Goal: Task Accomplishment & Management: Use online tool/utility

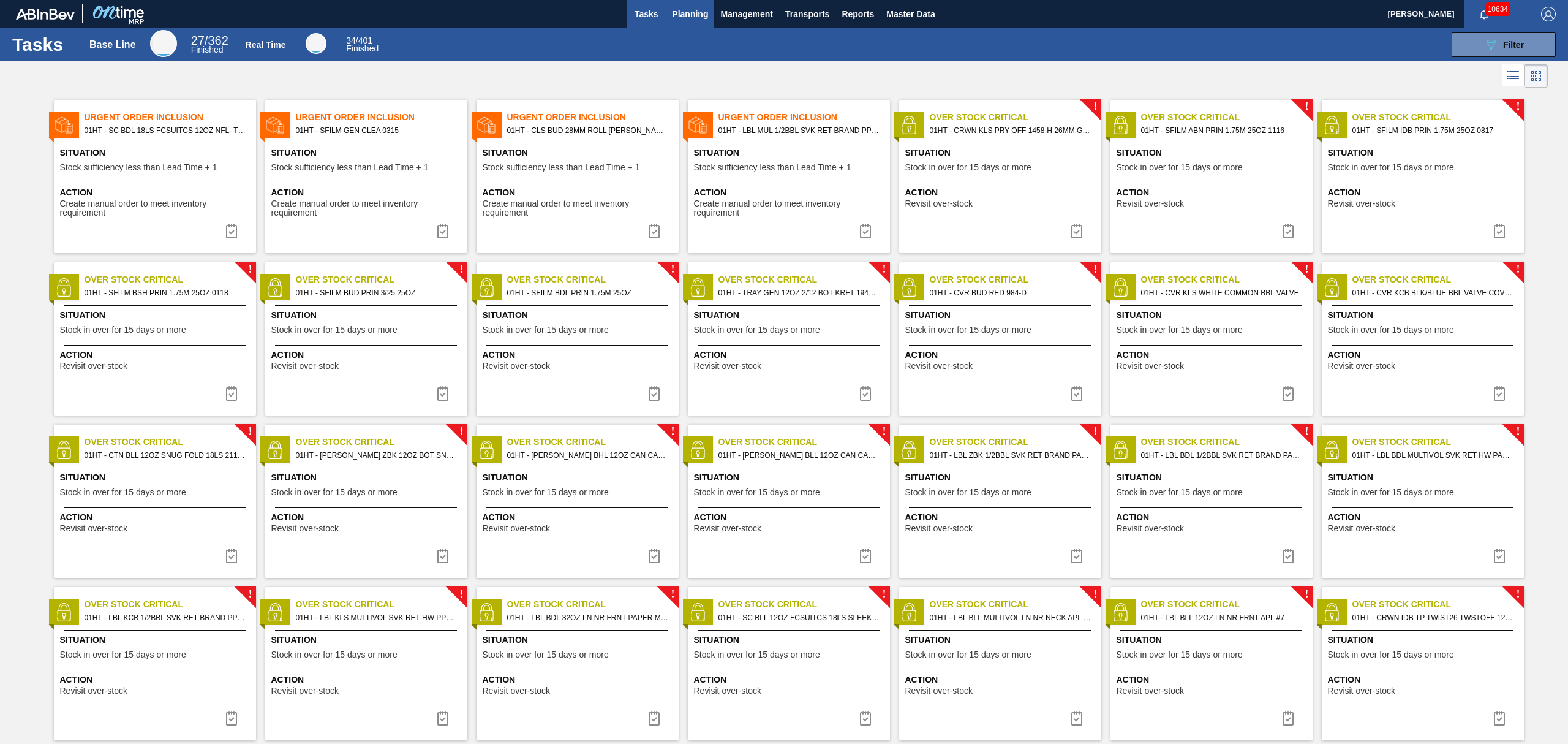
click at [693, 25] on button "Planning" at bounding box center [690, 14] width 48 height 27
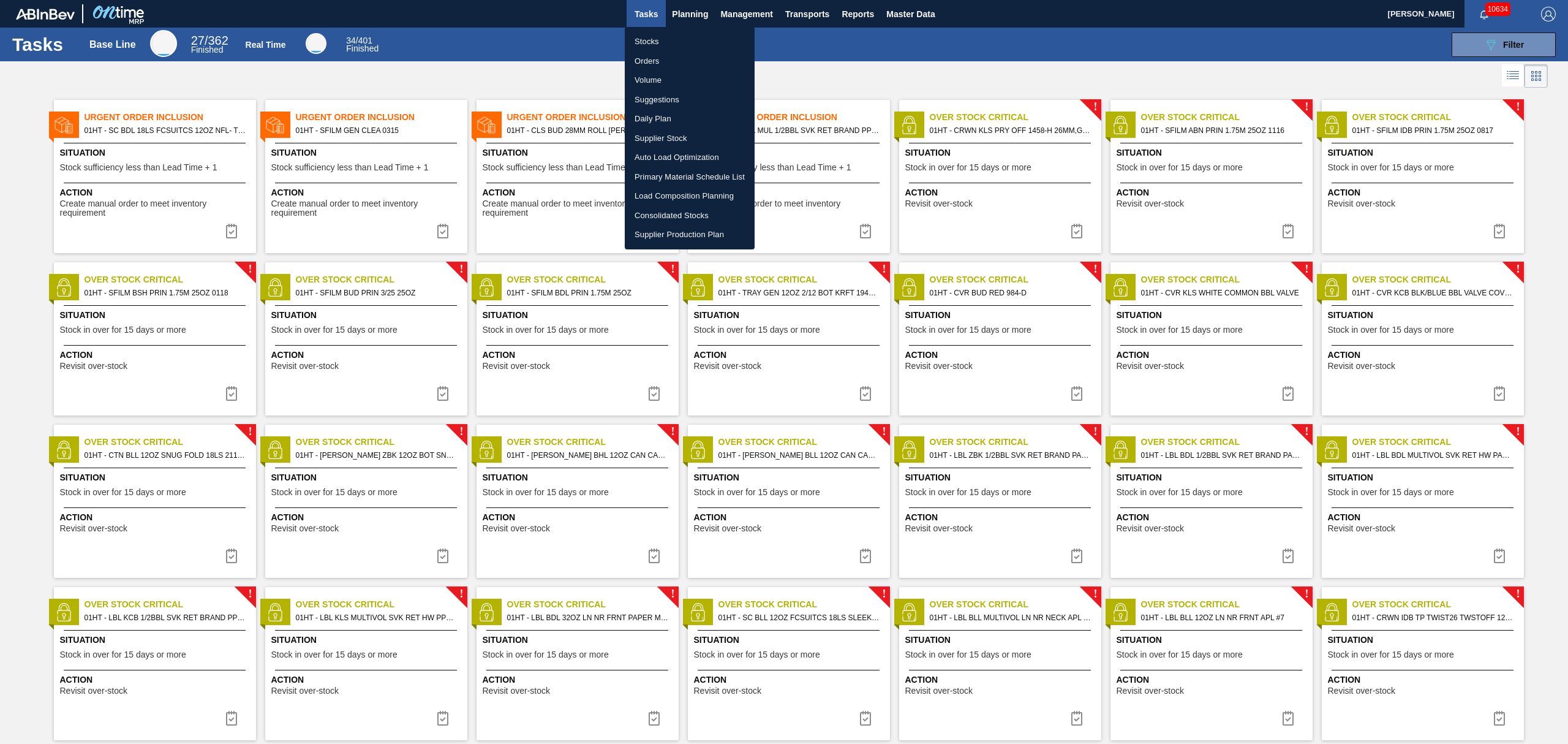
click at [640, 45] on li "Stocks" at bounding box center [689, 42] width 130 height 20
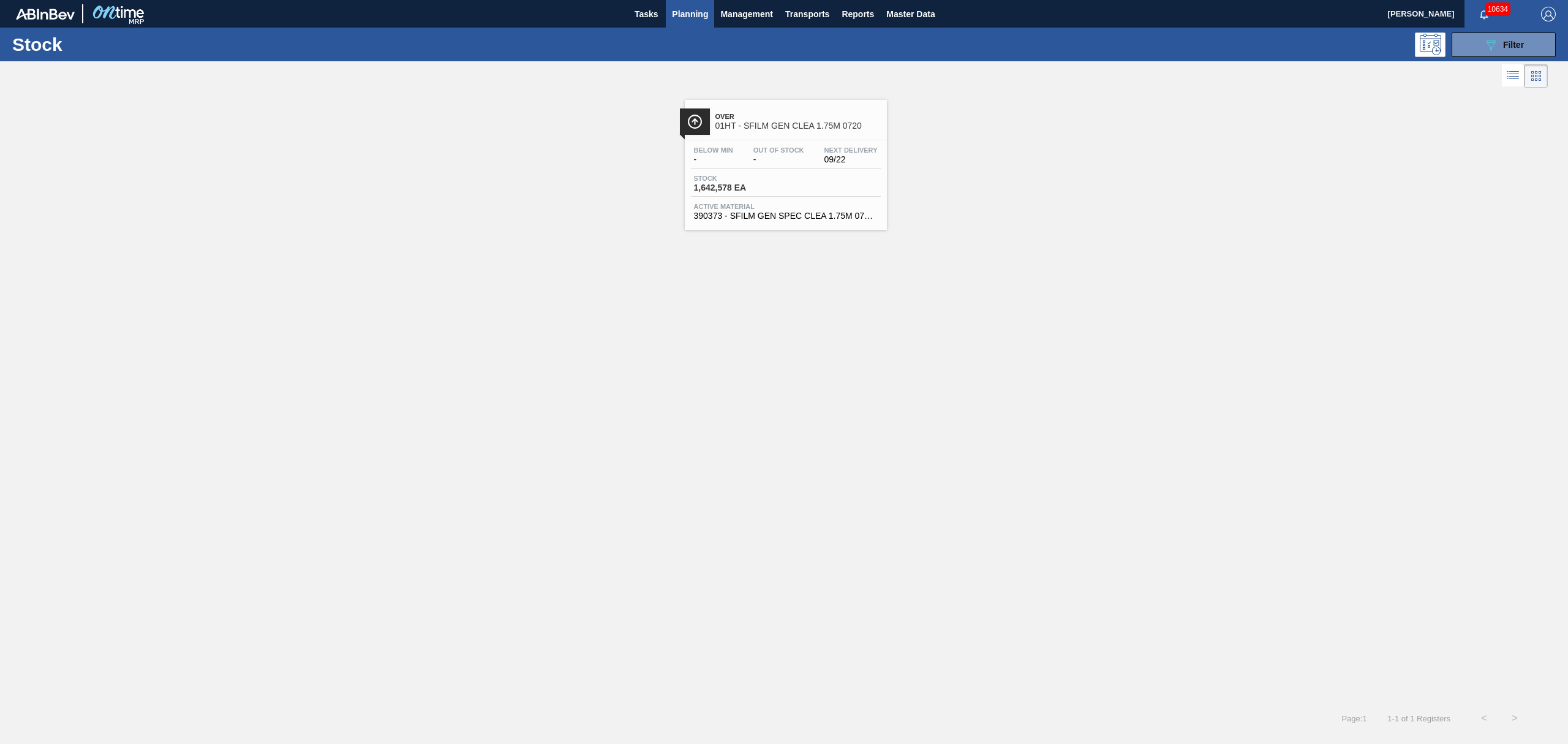
click at [681, 10] on span "Planning" at bounding box center [689, 14] width 36 height 15
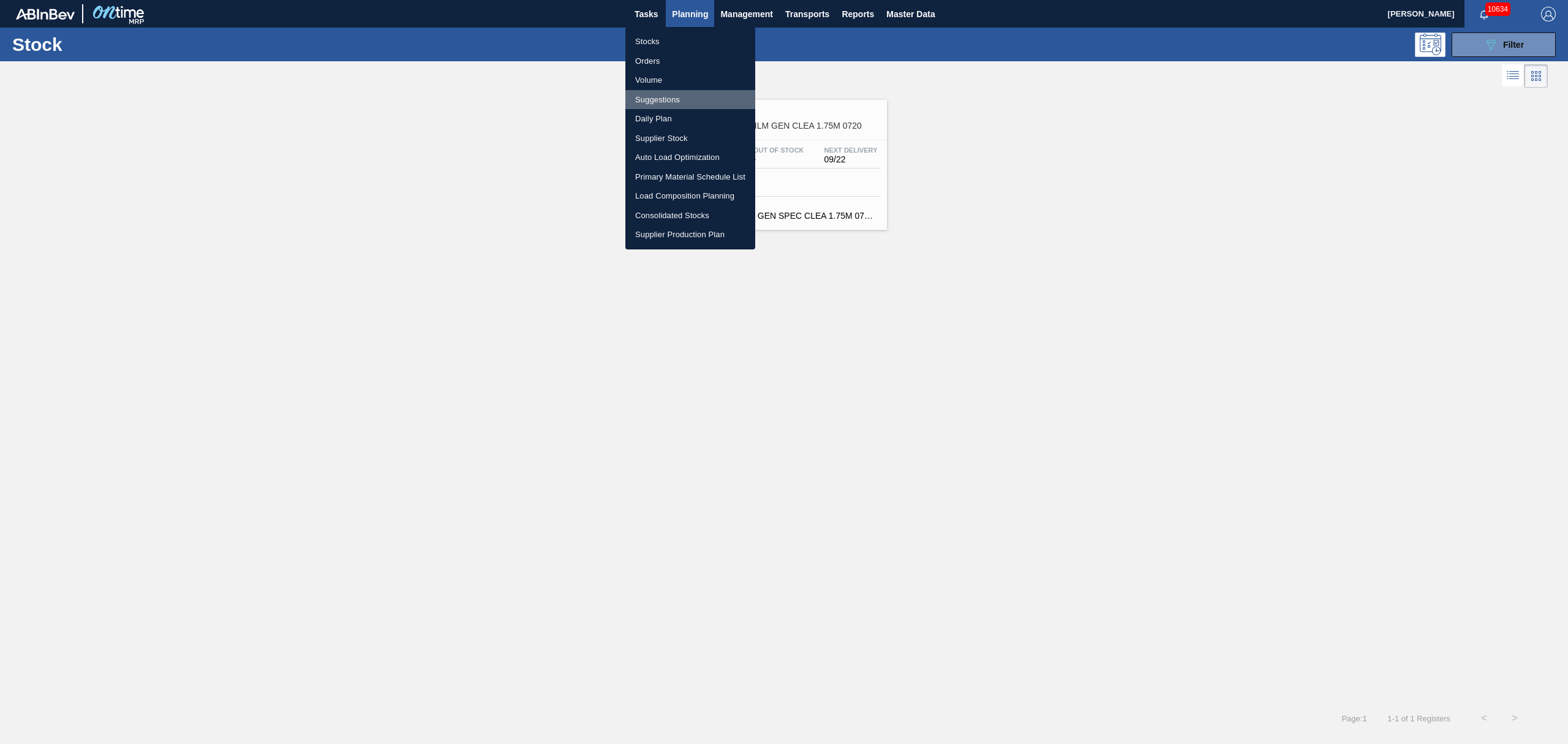
click at [657, 93] on li "Suggestions" at bounding box center [690, 100] width 130 height 20
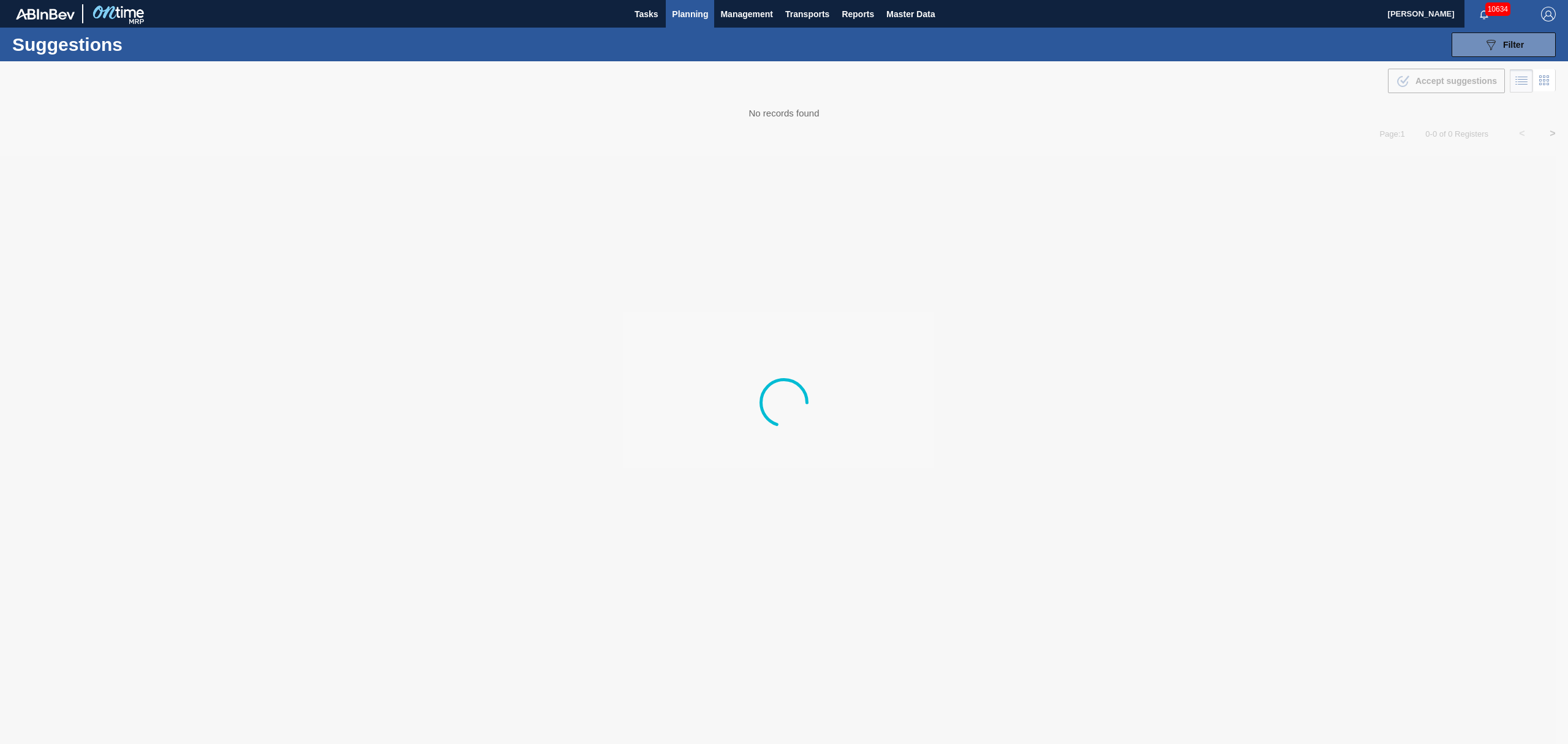
type from "[DATE]"
type to "[DATE]"
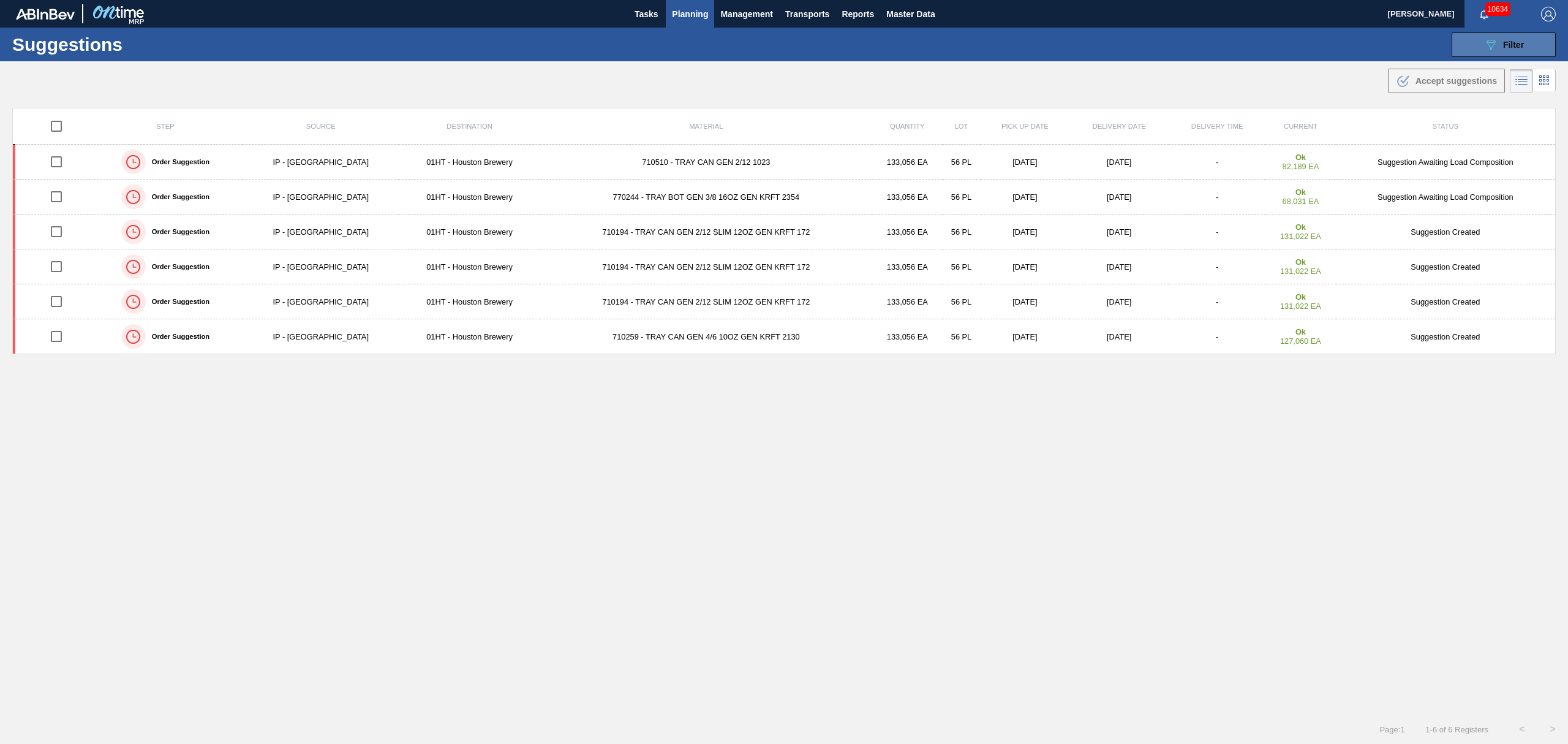
click at [1493, 50] on icon "089F7B8B-B2A5-4AFE-B5C0-19BA573D28AC" at bounding box center [1491, 44] width 15 height 15
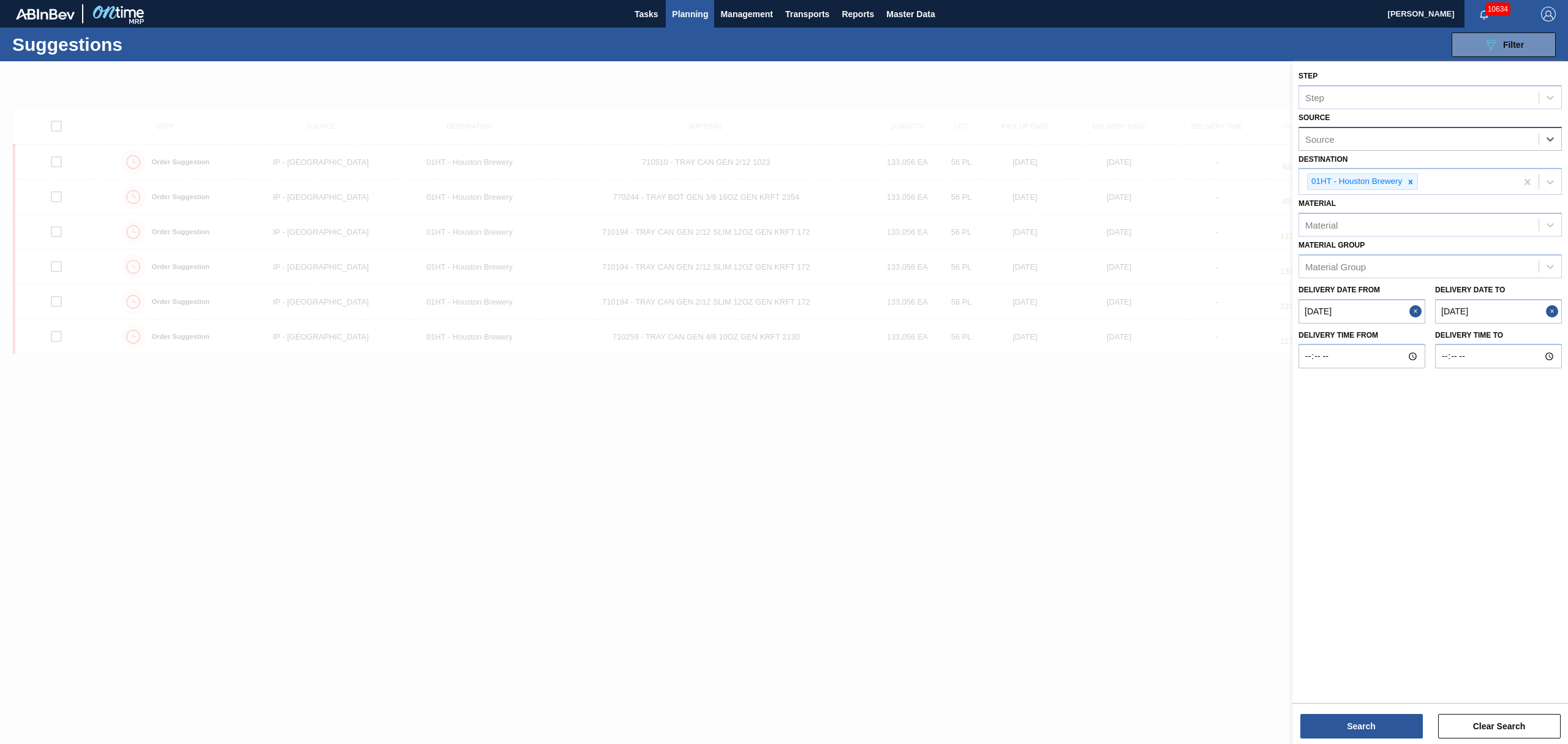
type input "d"
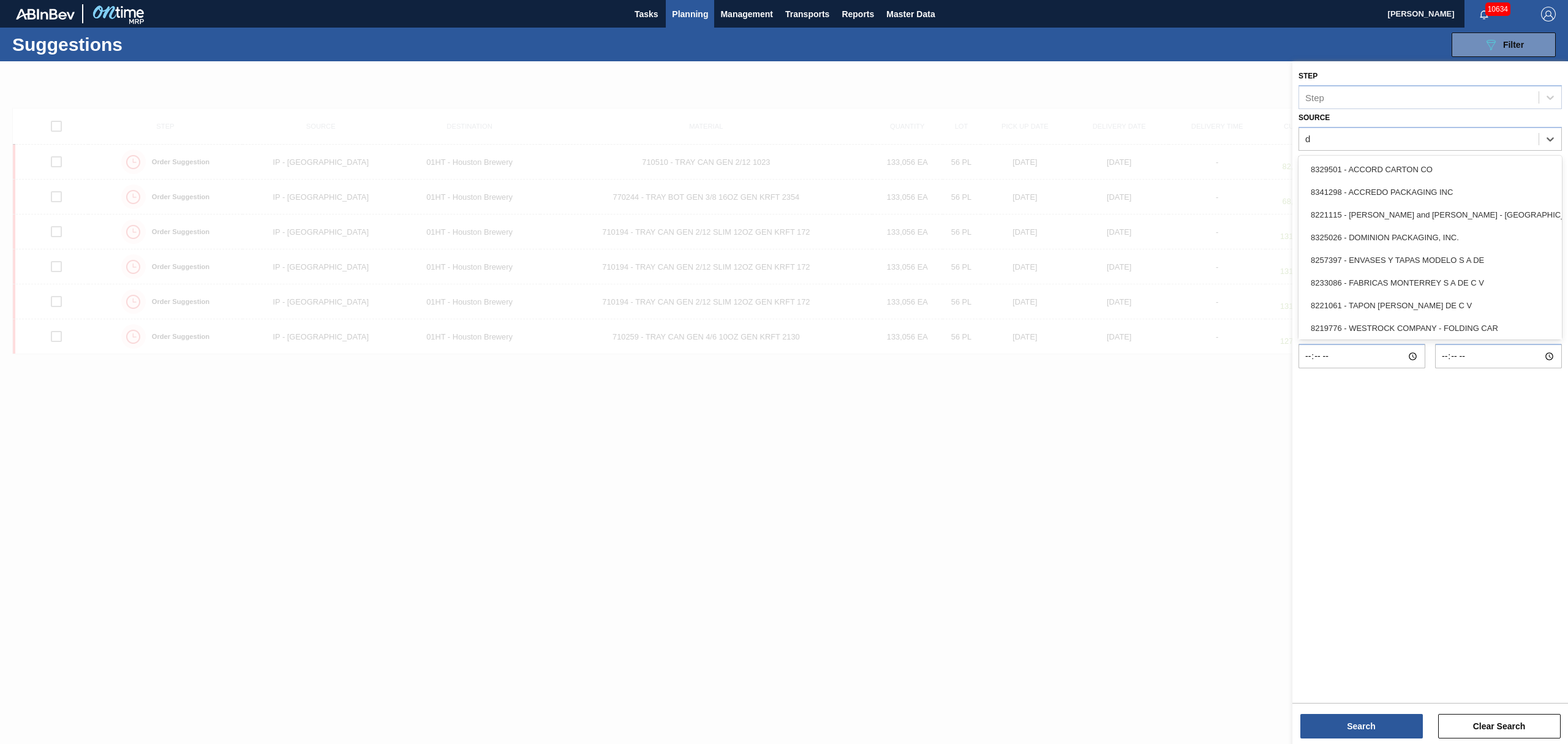
click at [1414, 240] on div "8325026 - DOMINION PACKAGING, INC." at bounding box center [1430, 238] width 264 height 23
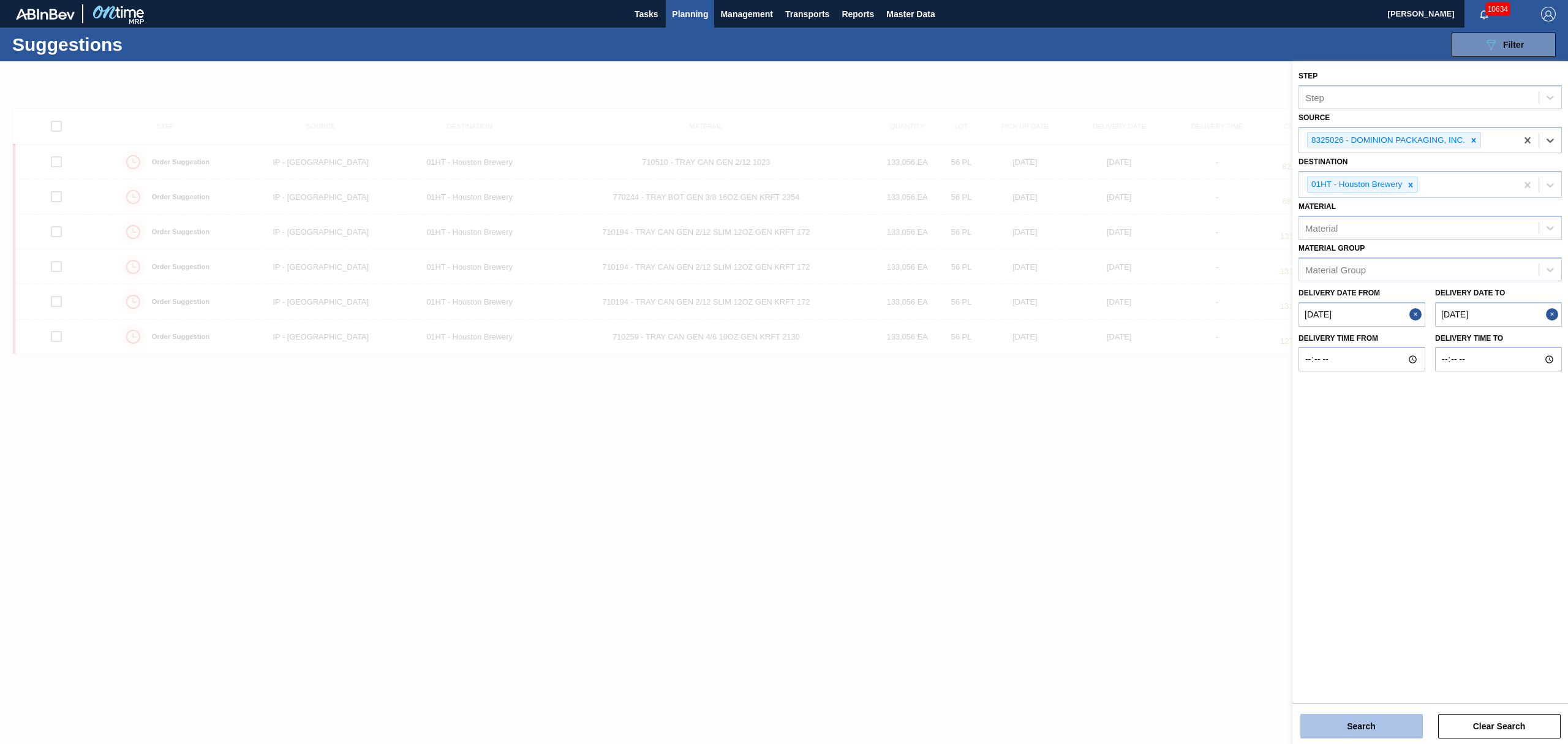
click at [1395, 729] on button "Search" at bounding box center [1362, 726] width 123 height 25
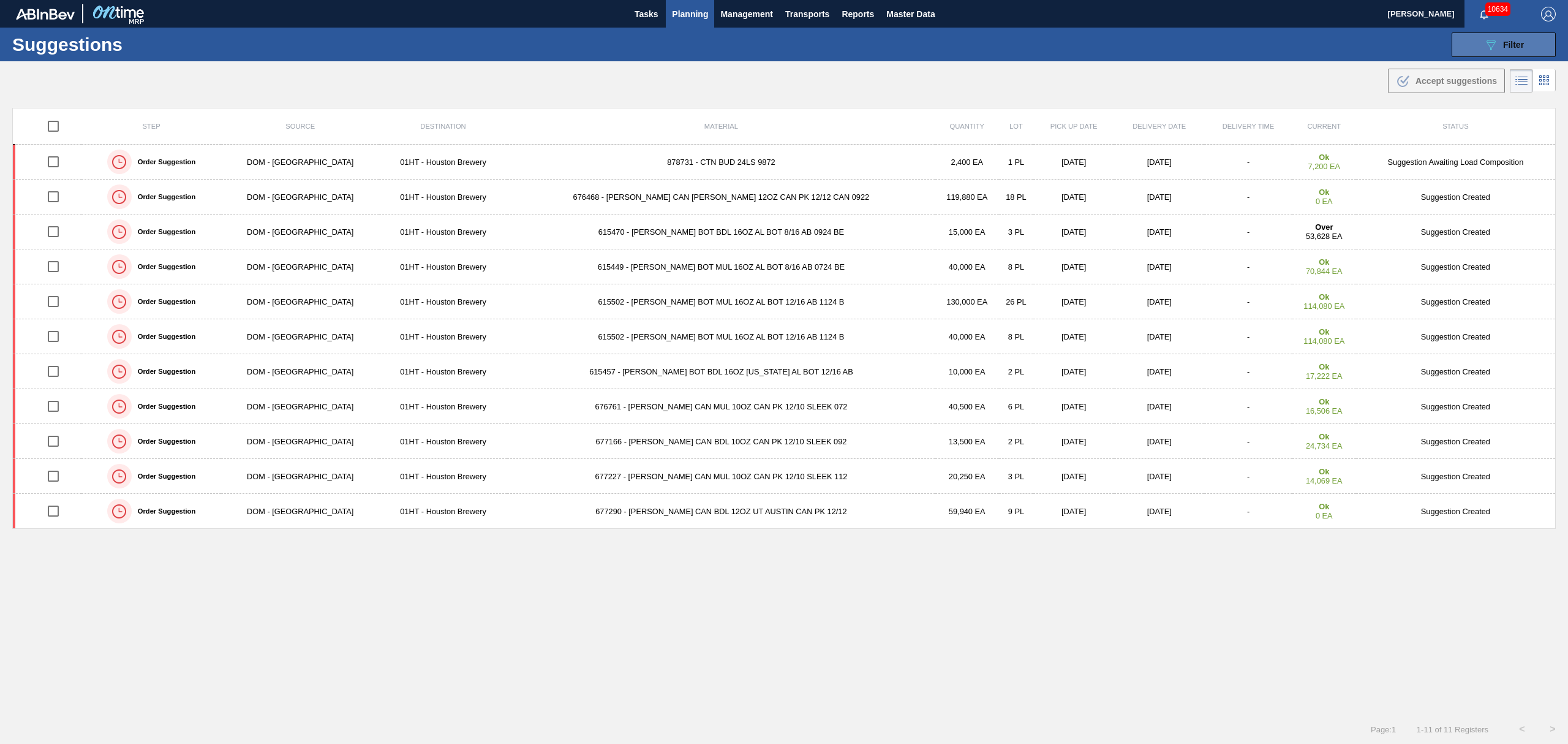
click at [1510, 52] on div "089F7B8B-B2A5-4AFE-B5C0-19BA573D28AC Filter" at bounding box center [1504, 44] width 40 height 15
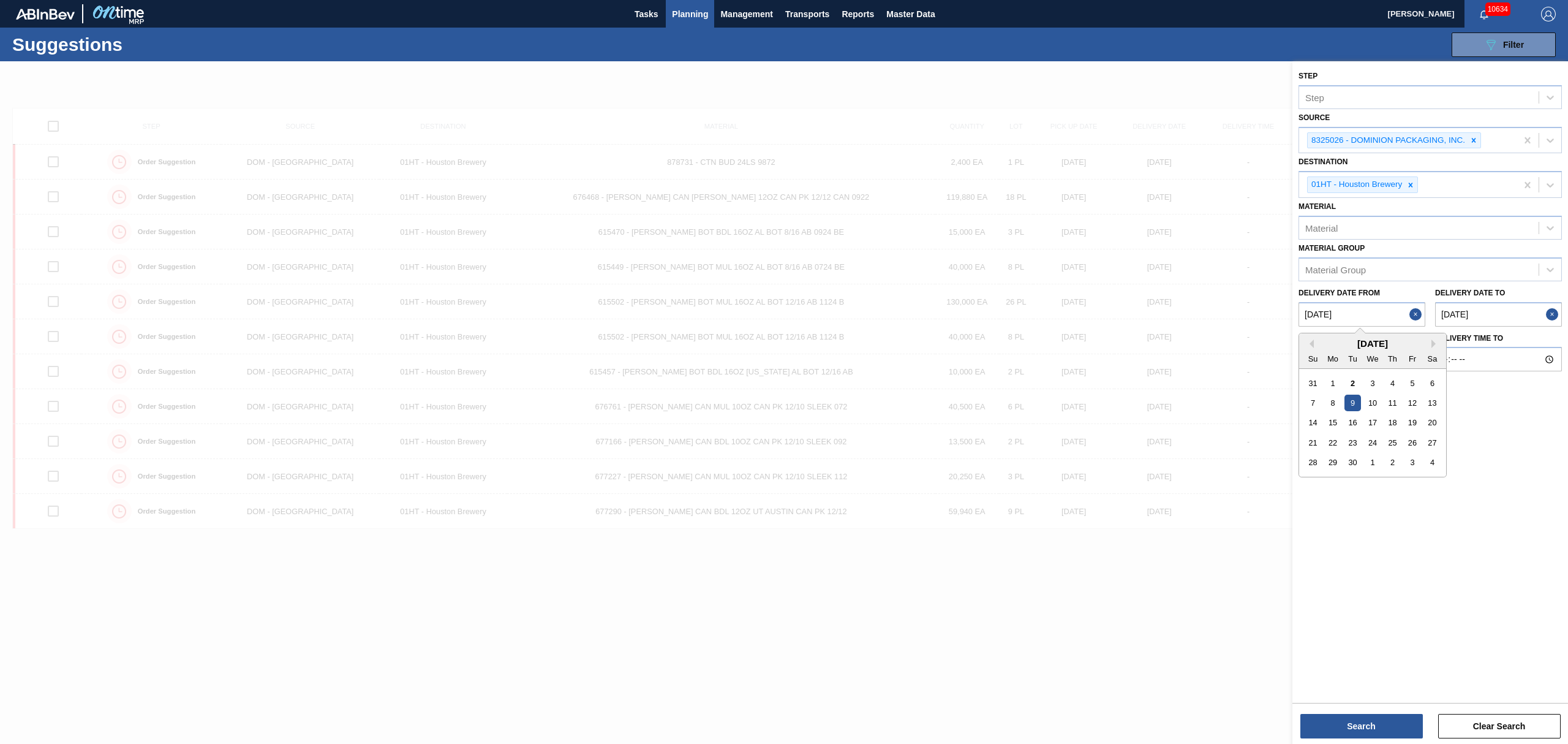
click at [1372, 311] on from "[DATE]" at bounding box center [1362, 315] width 127 height 25
click at [1356, 380] on div "2" at bounding box center [1353, 382] width 16 height 16
type from "[DATE]"
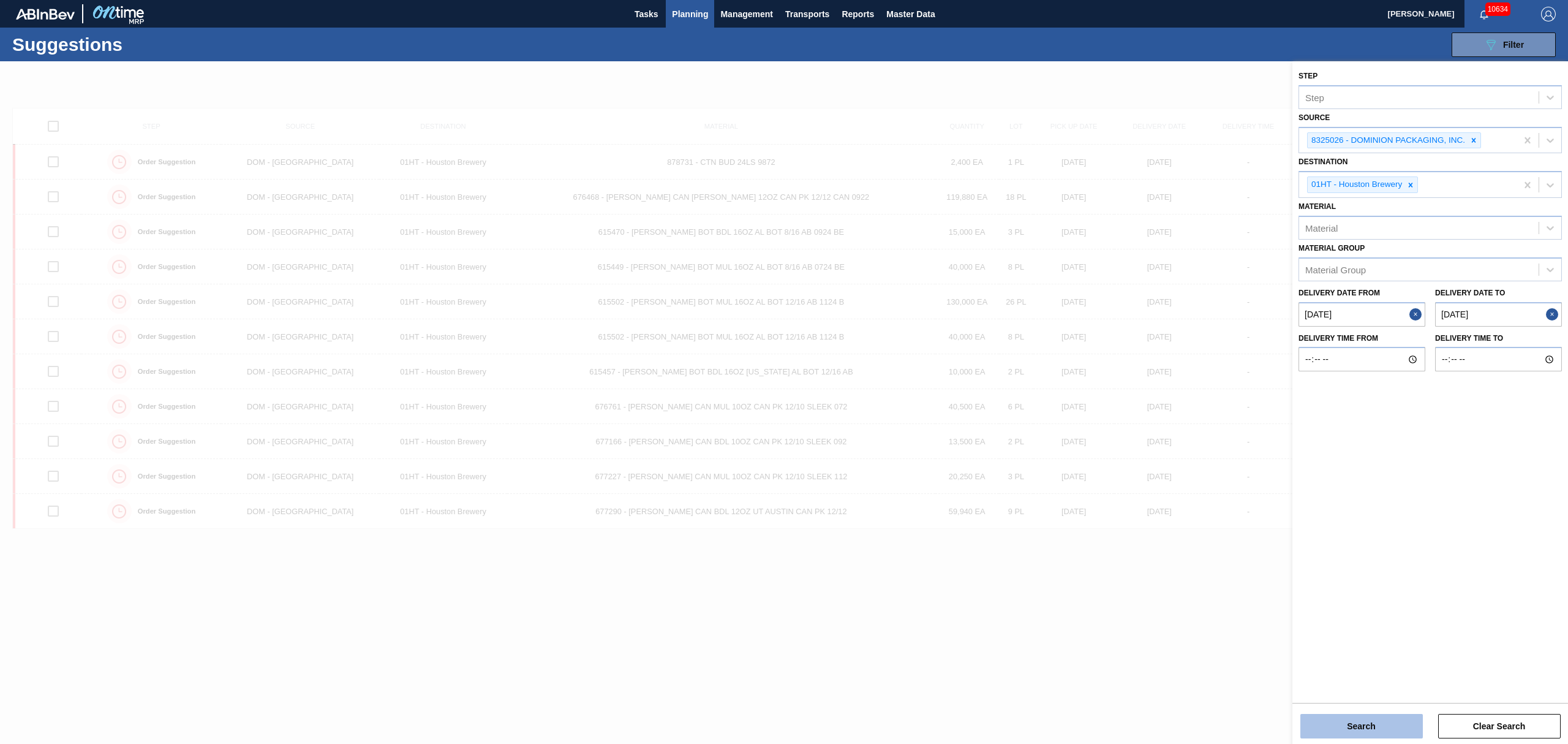
click at [1374, 731] on button "Search" at bounding box center [1362, 726] width 123 height 25
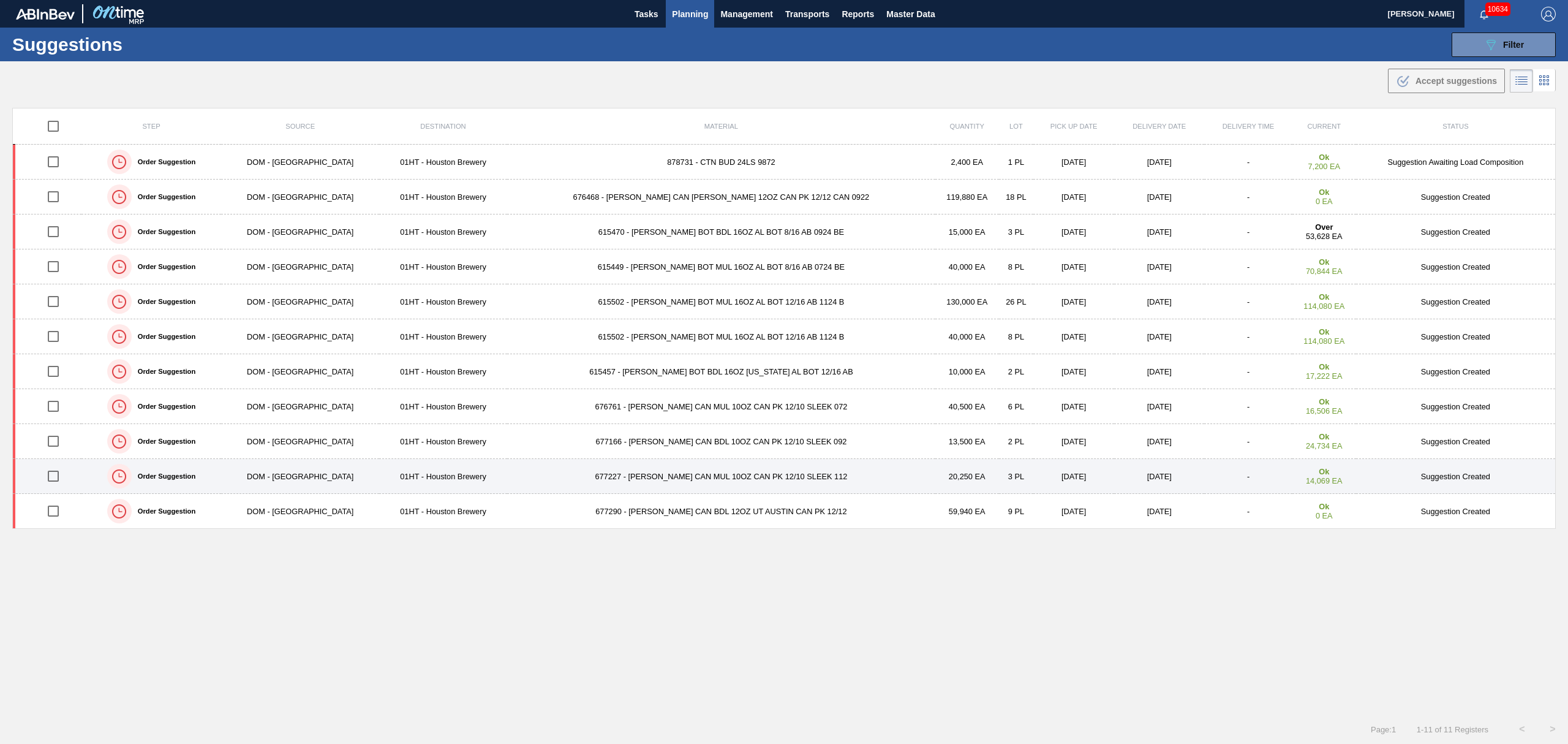
scroll to position [1, 0]
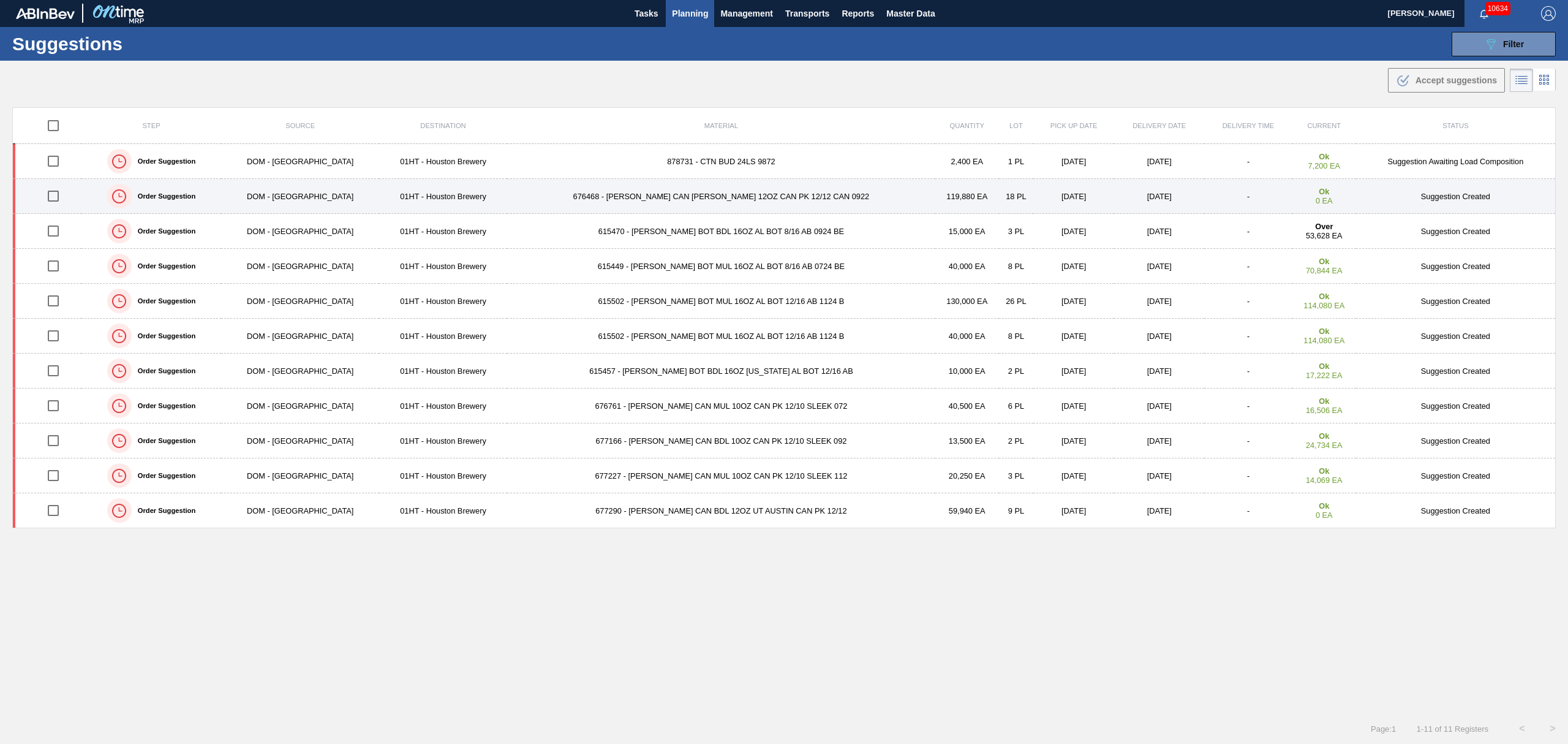
click at [52, 199] on input "checkbox" at bounding box center [53, 196] width 25 height 25
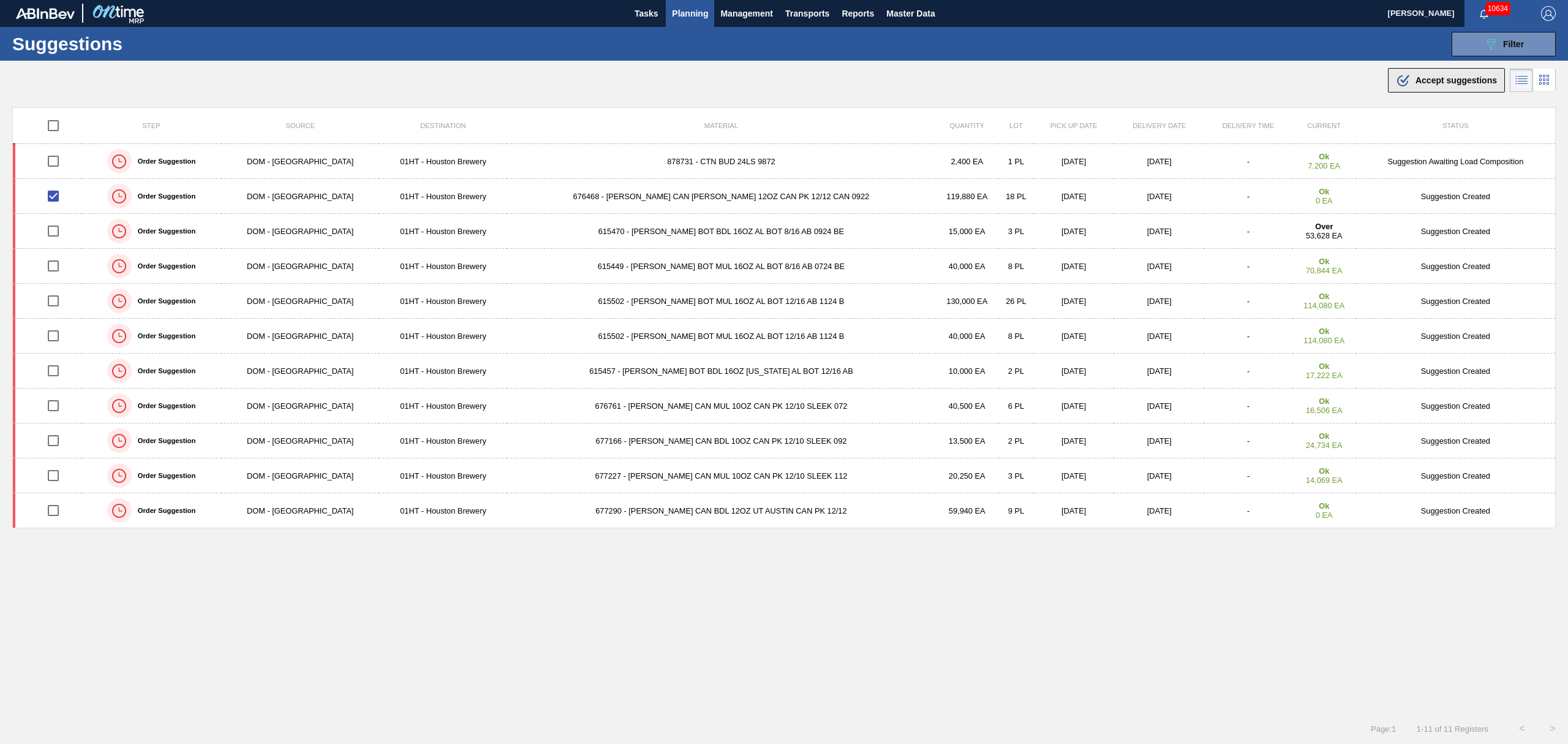
click at [1435, 84] on span "Accept suggestions" at bounding box center [1456, 80] width 82 height 10
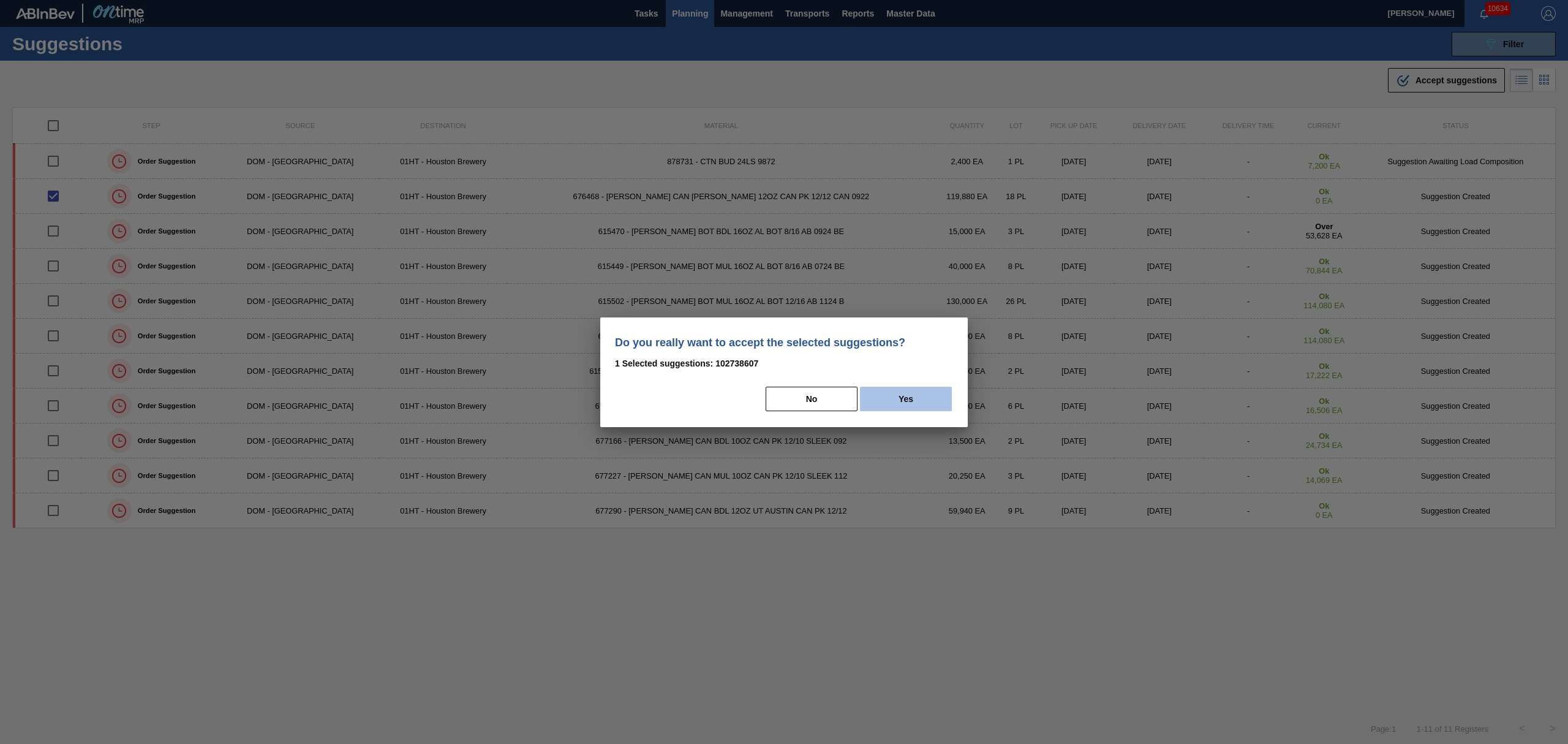
click at [929, 405] on button "Yes" at bounding box center [906, 399] width 92 height 25
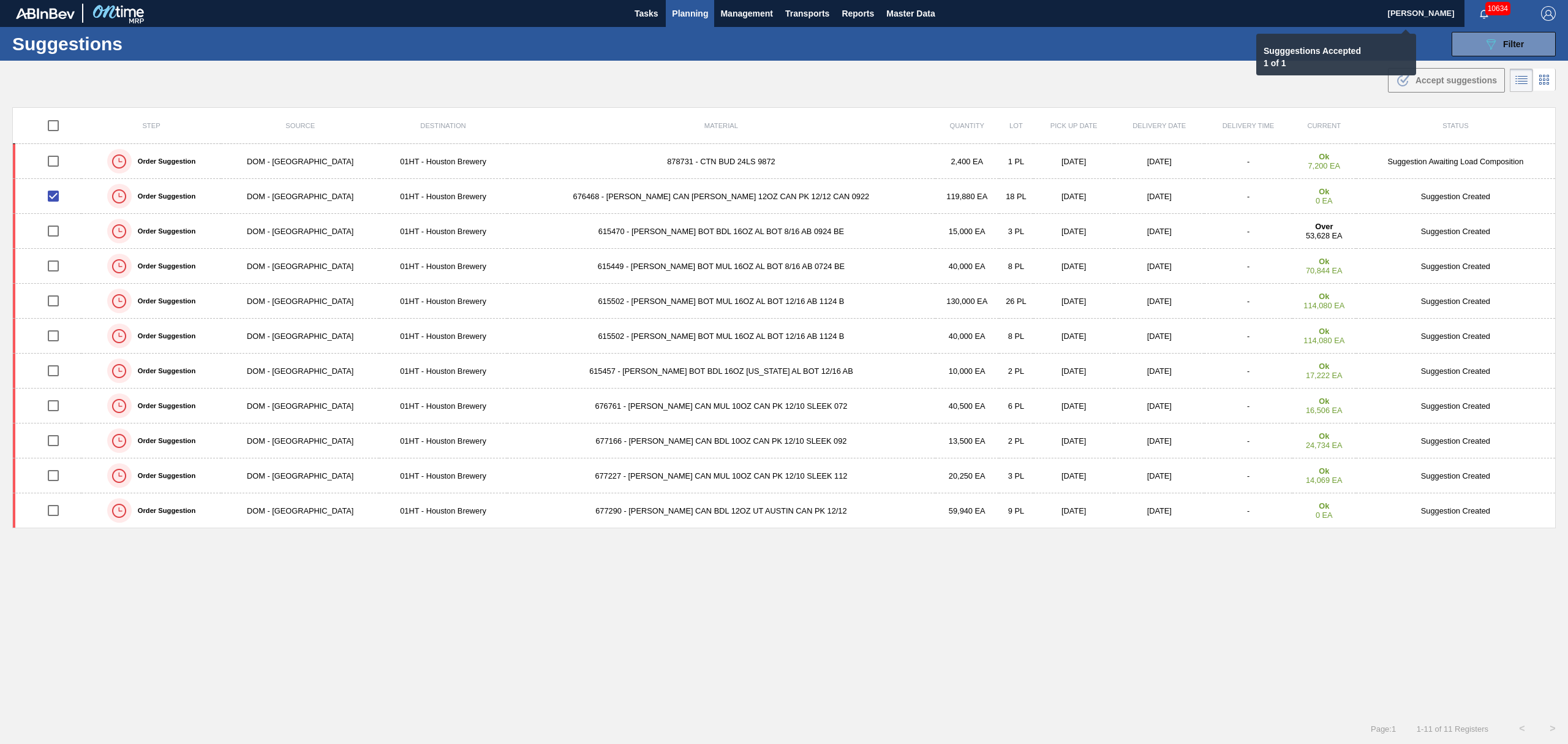
checkbox input "false"
